Goal: Register for event/course

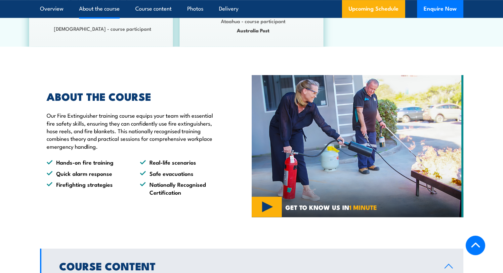
scroll to position [463, 0]
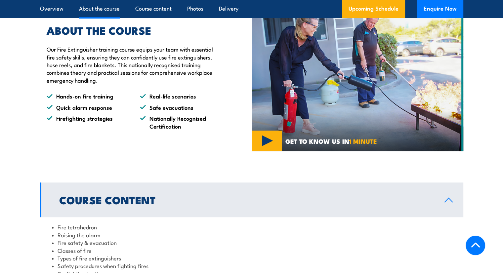
click at [83, 142] on div "ABOUT THE COURSE Our Fire Extinguisher training course equips your team with es…" at bounding box center [146, 80] width 212 height 142
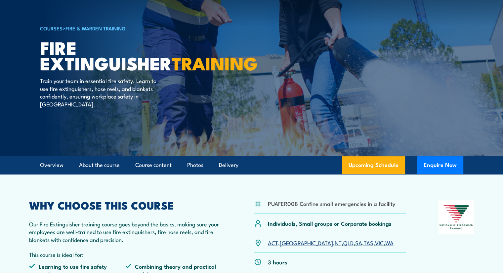
scroll to position [0, 0]
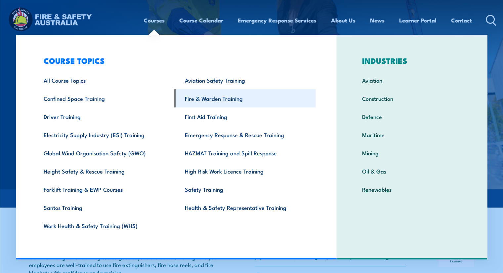
click at [201, 98] on link "Fire & Warden Training" at bounding box center [245, 98] width 141 height 18
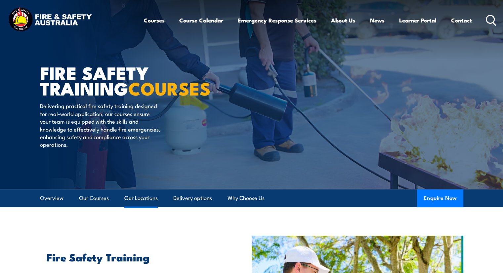
click at [138, 197] on link "Our Locations" at bounding box center [140, 199] width 33 height 18
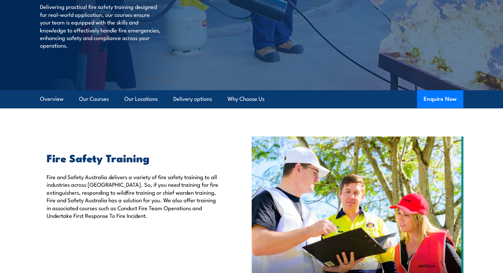
scroll to position [132, 0]
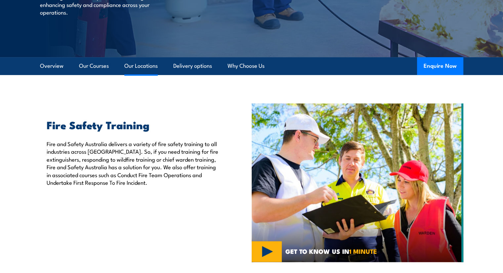
click at [136, 66] on link "Our Locations" at bounding box center [140, 66] width 33 height 18
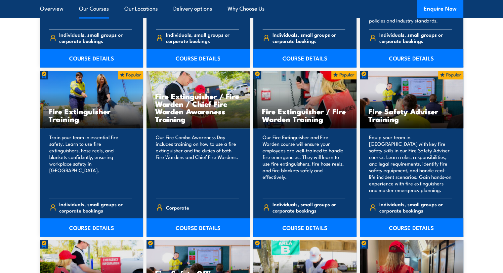
scroll to position [596, 0]
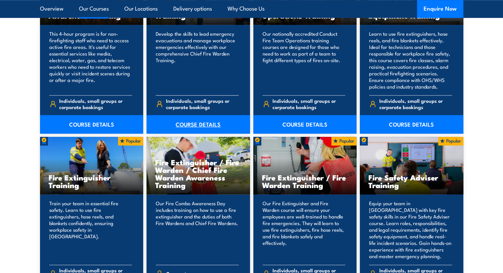
click at [195, 122] on link "COURSE DETAILS" at bounding box center [199, 124] width 104 height 19
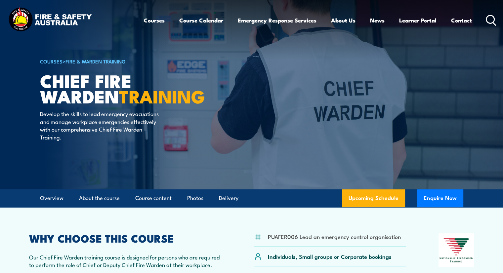
scroll to position [66, 0]
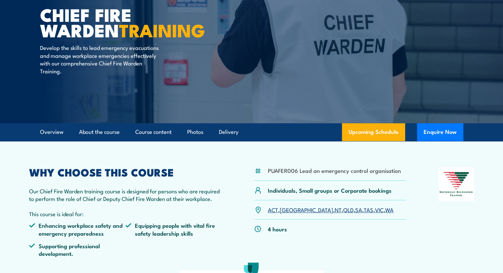
click at [335, 212] on link "NT" at bounding box center [338, 210] width 7 height 8
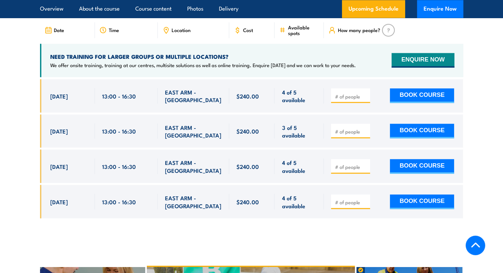
scroll to position [1180, 0]
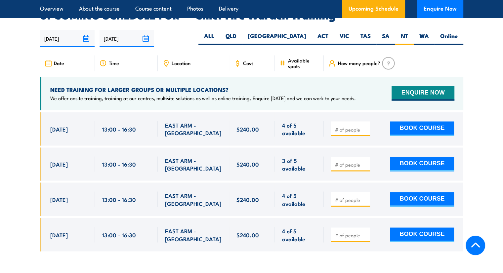
click at [302, 243] on div at bounding box center [252, 186] width 424 height 149
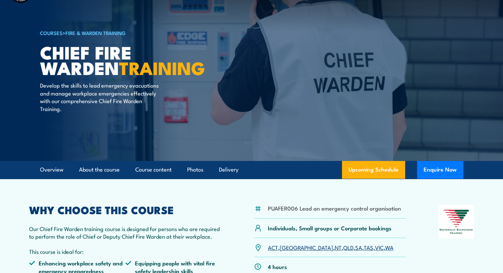
scroll to position [0, 0]
